Goal: Task Accomplishment & Management: Manage account settings

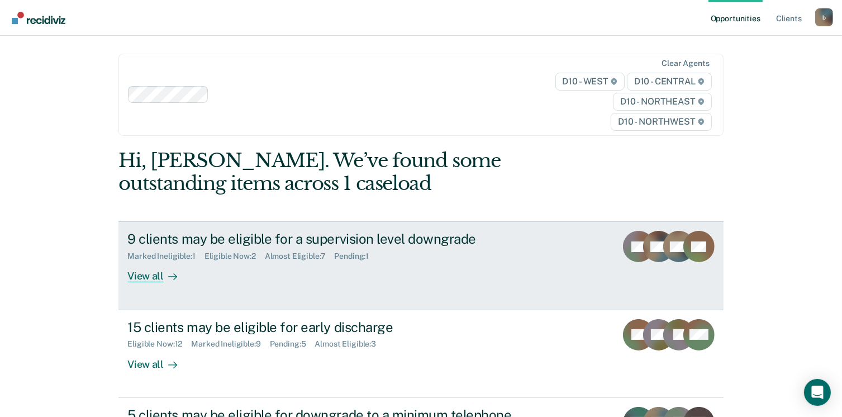
click at [148, 270] on div "View all" at bounding box center [158, 272] width 63 height 22
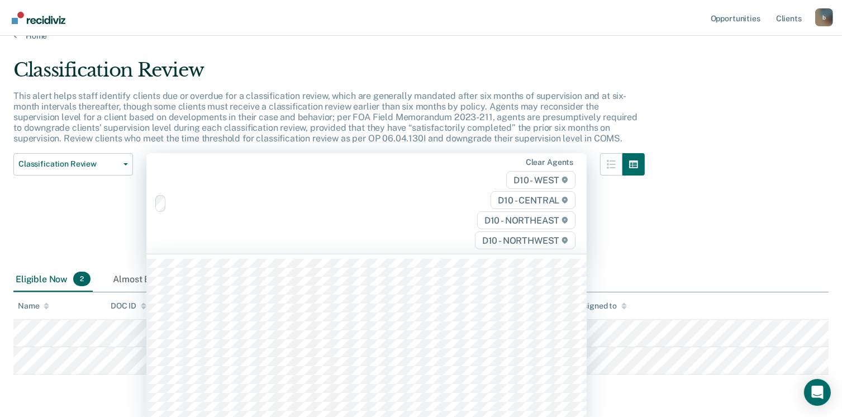
click at [148, 254] on div "315 results available. Use Up and Down to choose options, press Enter to select…" at bounding box center [366, 203] width 440 height 101
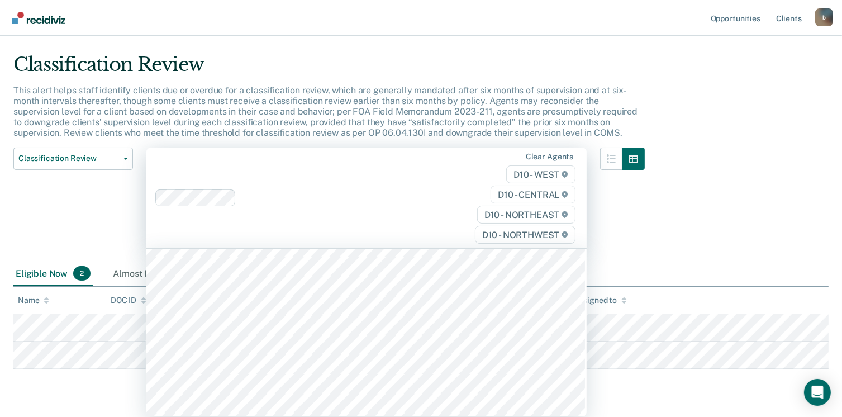
scroll to position [56, 0]
click at [42, 223] on div "Classification Review Classification Review Early Discharge Minimum Telephone R…" at bounding box center [73, 204] width 120 height 114
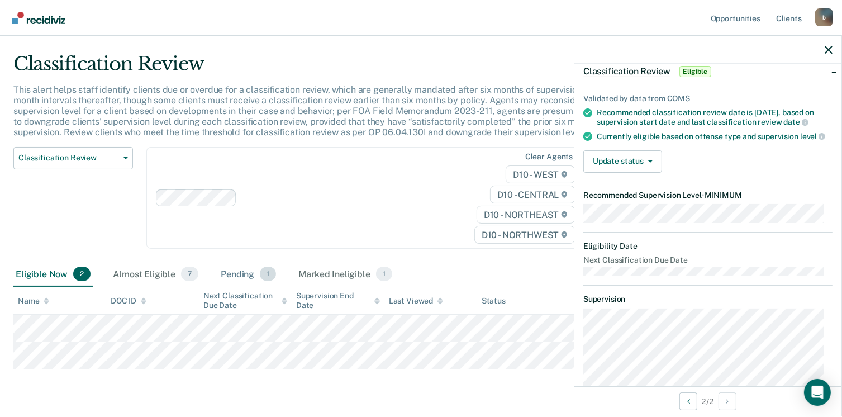
scroll to position [0, 0]
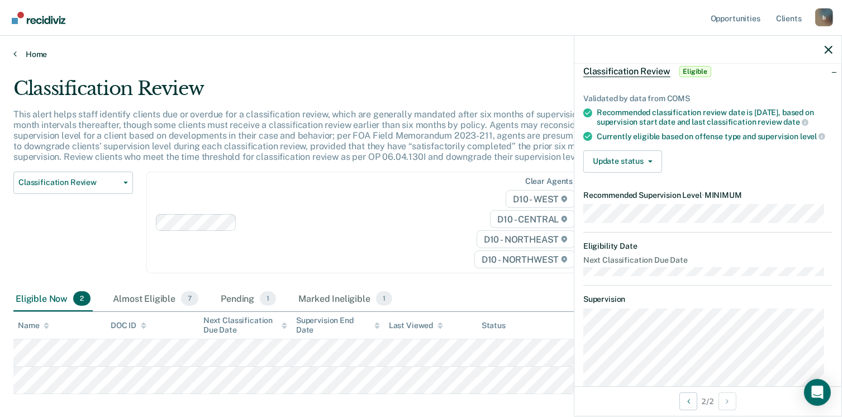
click at [39, 53] on link "Home" at bounding box center [420, 54] width 815 height 10
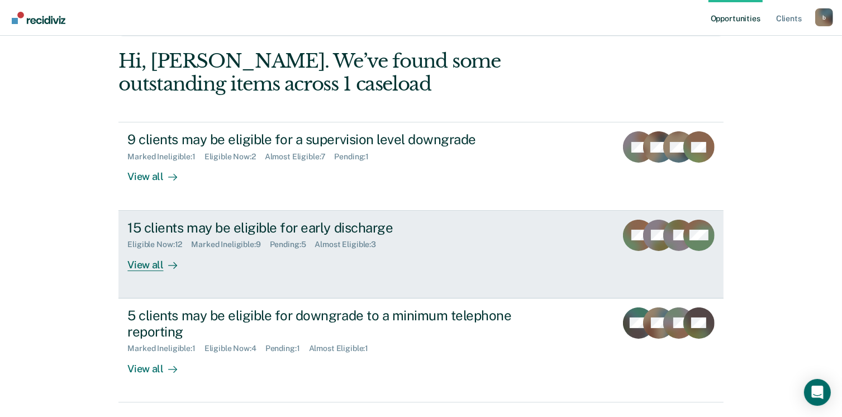
scroll to position [152, 0]
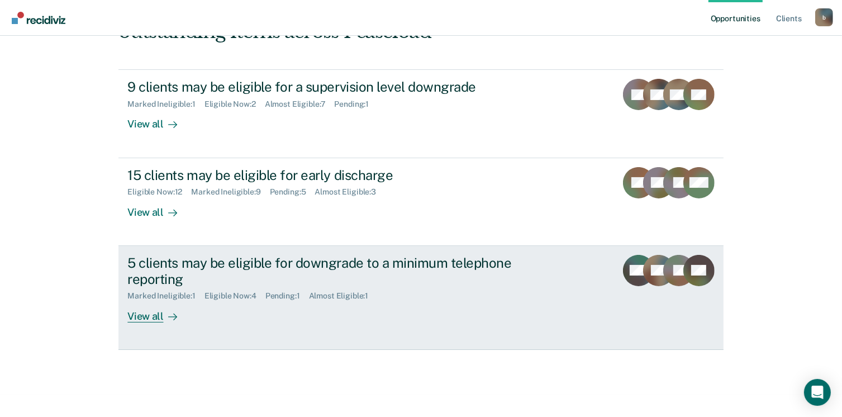
click at [150, 313] on div "View all" at bounding box center [158, 311] width 63 height 22
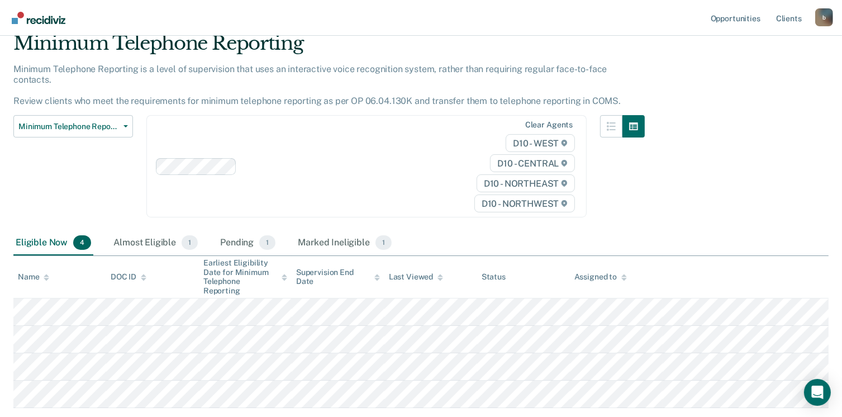
scroll to position [104, 0]
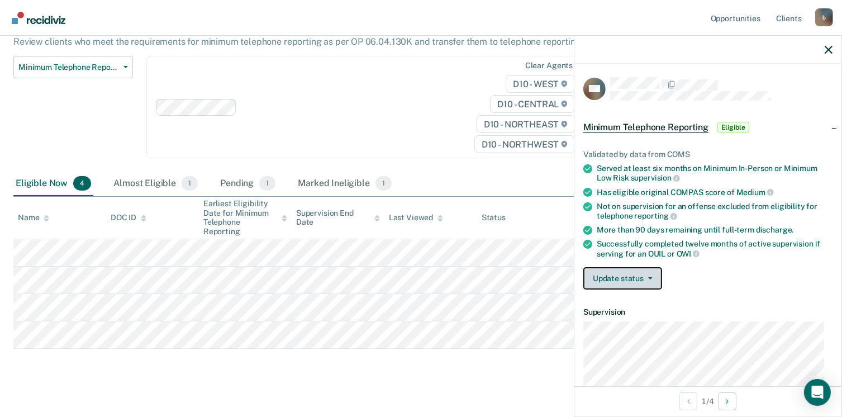
click at [641, 270] on button "Update status" at bounding box center [622, 278] width 79 height 22
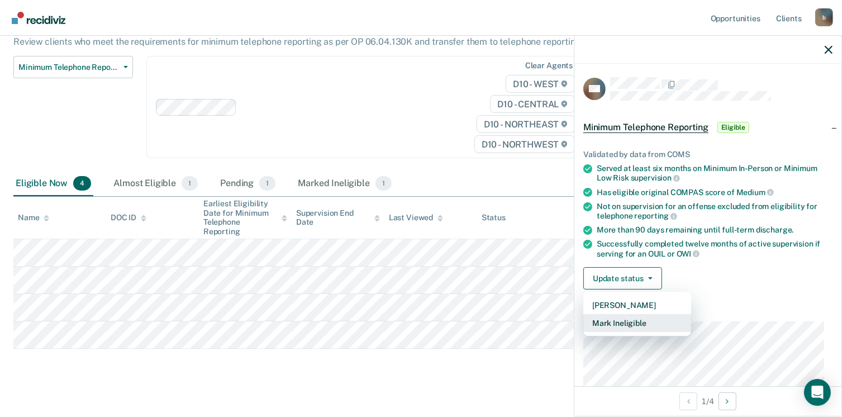
click at [621, 316] on button "Mark Ineligible" at bounding box center [637, 323] width 108 height 18
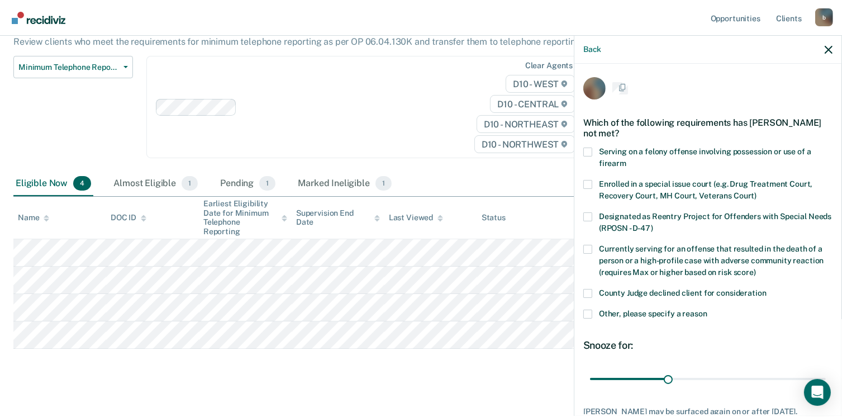
click at [621, 316] on span "Other, please specify a reason" at bounding box center [653, 313] width 108 height 9
click at [707, 309] on input "Other, please specify a reason" at bounding box center [707, 309] width 0 height 0
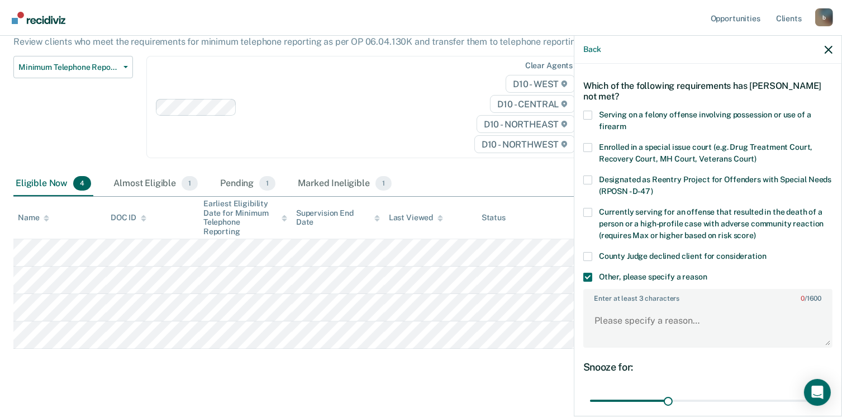
scroll to position [56, 0]
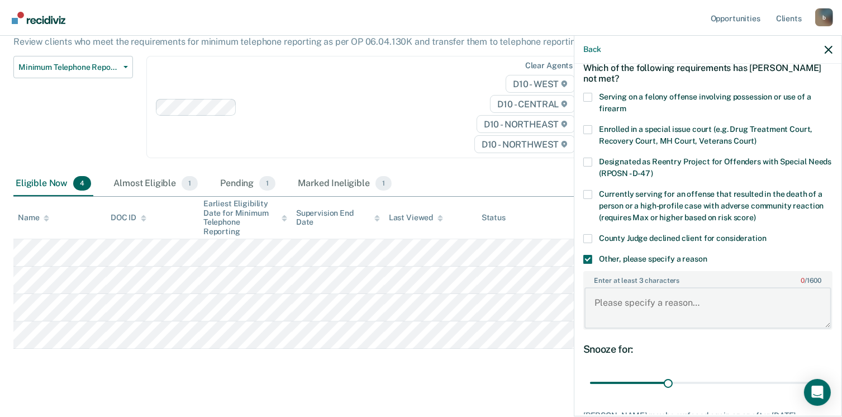
click at [617, 302] on textarea "Enter at least 3 characters 0 / 1600" at bounding box center [707, 307] width 247 height 41
click at [651, 180] on div "Designated as Reentry Project for Offenders with Special Needs (RPOSN - D-47)" at bounding box center [707, 173] width 249 height 32
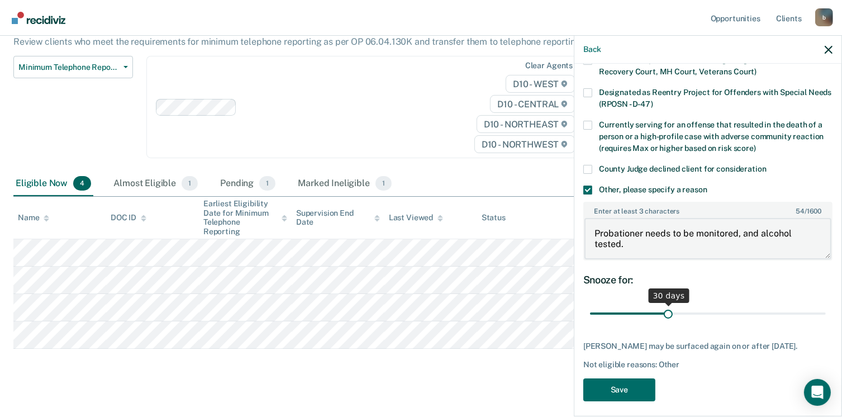
scroll to position [130, 0]
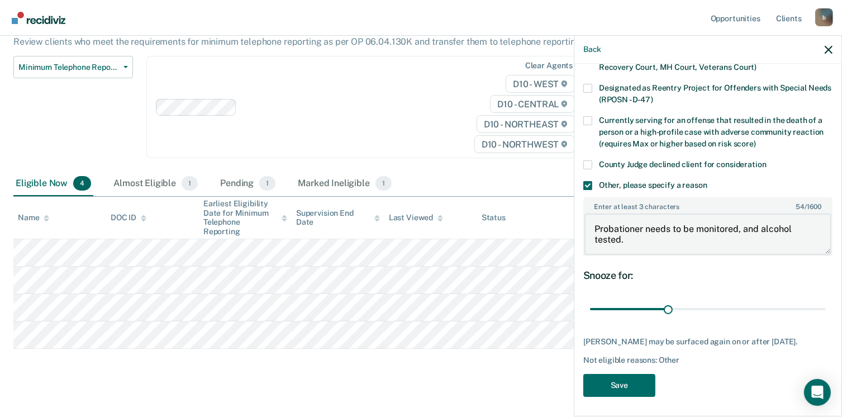
type textarea "Probationer needs to be monitored, and alcohol tested."
click at [799, 285] on div "Snooze for: 30 days" at bounding box center [707, 294] width 249 height 50
drag, startPoint x: 799, startPoint y: 286, endPoint x: 719, endPoint y: 321, distance: 87.6
click at [797, 287] on div "Snooze for: 30 days" at bounding box center [707, 294] width 249 height 50
drag, startPoint x: 665, startPoint y: 308, endPoint x: 820, endPoint y: 319, distance: 155.6
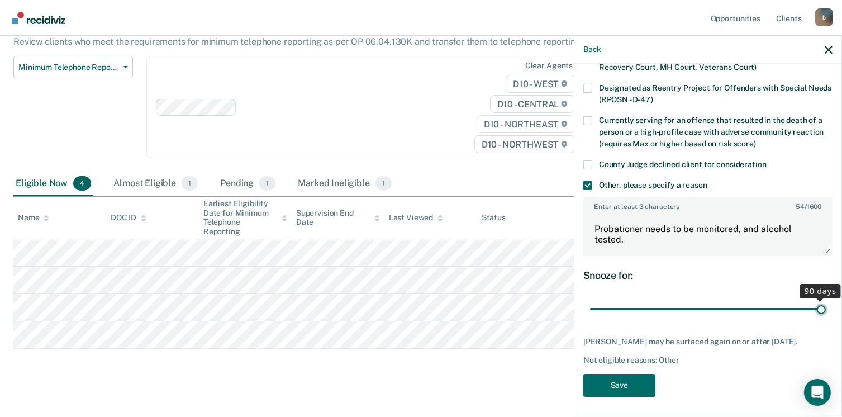
type input "90"
click at [820, 319] on input "range" at bounding box center [708, 309] width 236 height 20
click at [634, 383] on button "Save" at bounding box center [619, 385] width 72 height 23
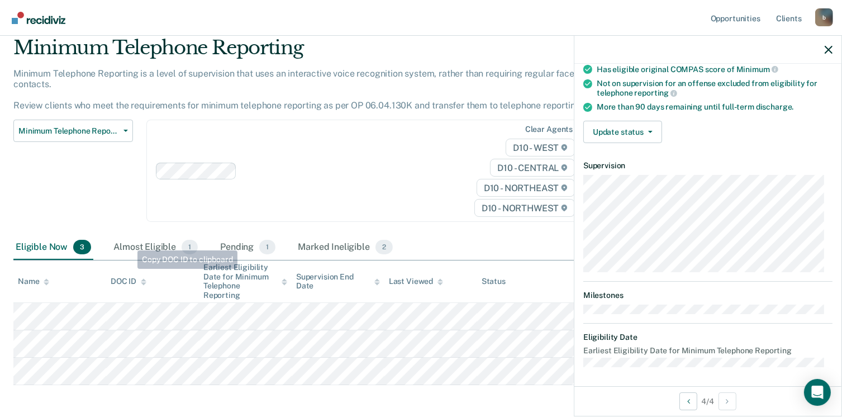
scroll to position [0, 0]
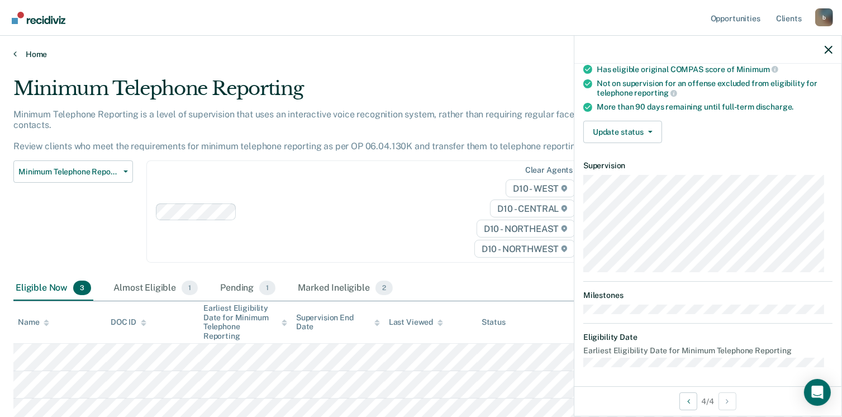
click at [32, 51] on link "Home" at bounding box center [420, 54] width 815 height 10
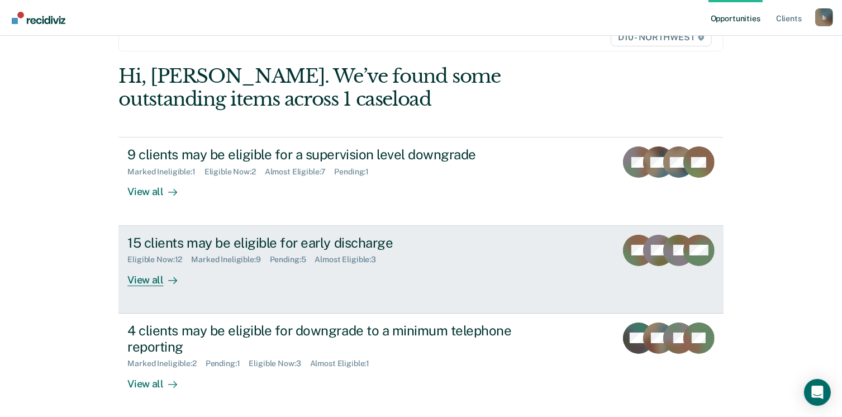
scroll to position [112, 0]
